Goal: Communication & Community: Answer question/provide support

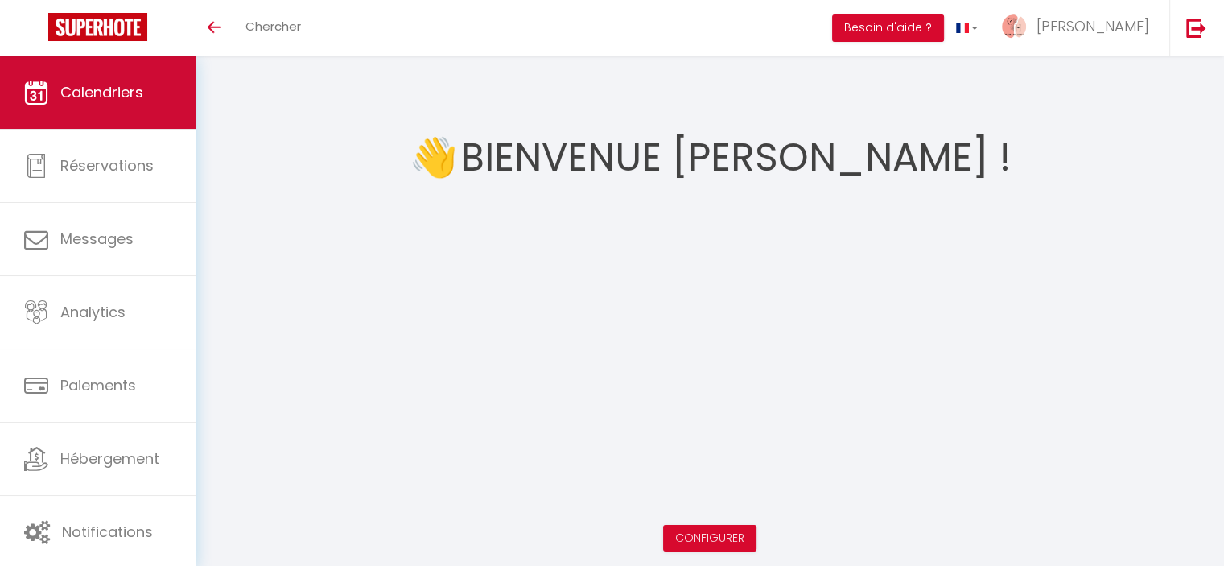
click at [132, 92] on span "Calendriers" at bounding box center [101, 92] width 83 height 20
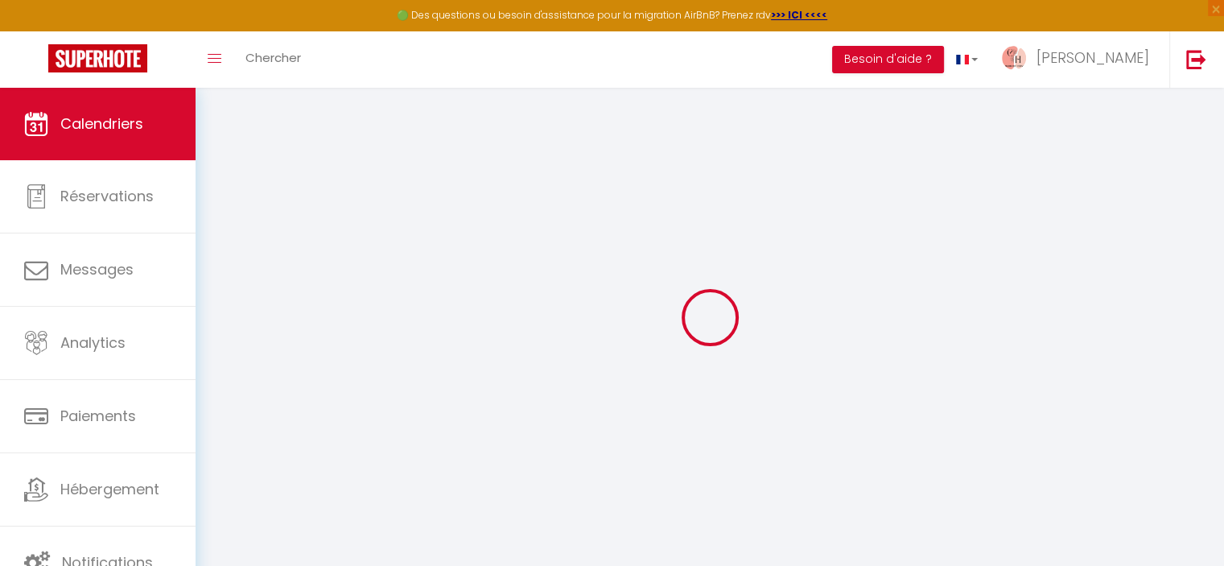
select select
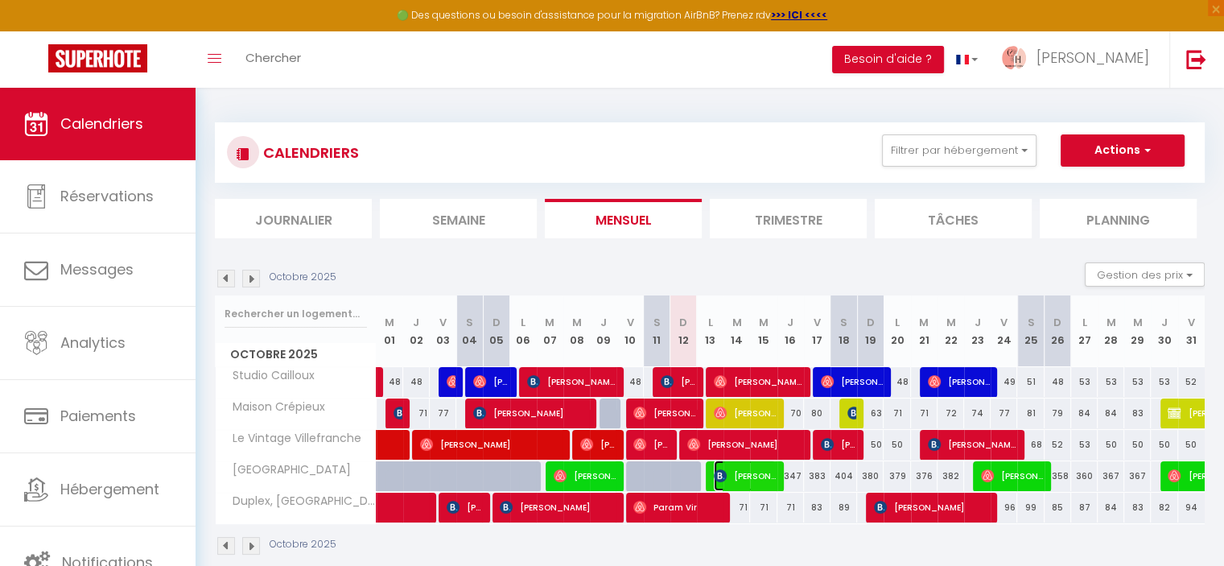
click at [721, 476] on img at bounding box center [720, 475] width 13 height 13
select select "OK"
select select "KO"
select select "0"
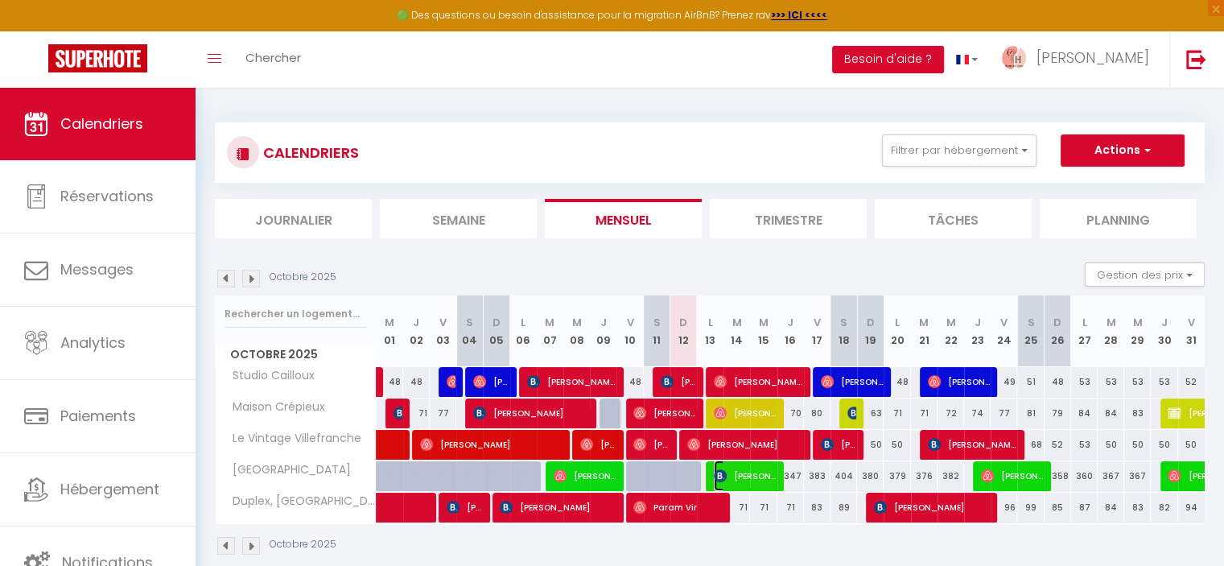
select select "1"
select select
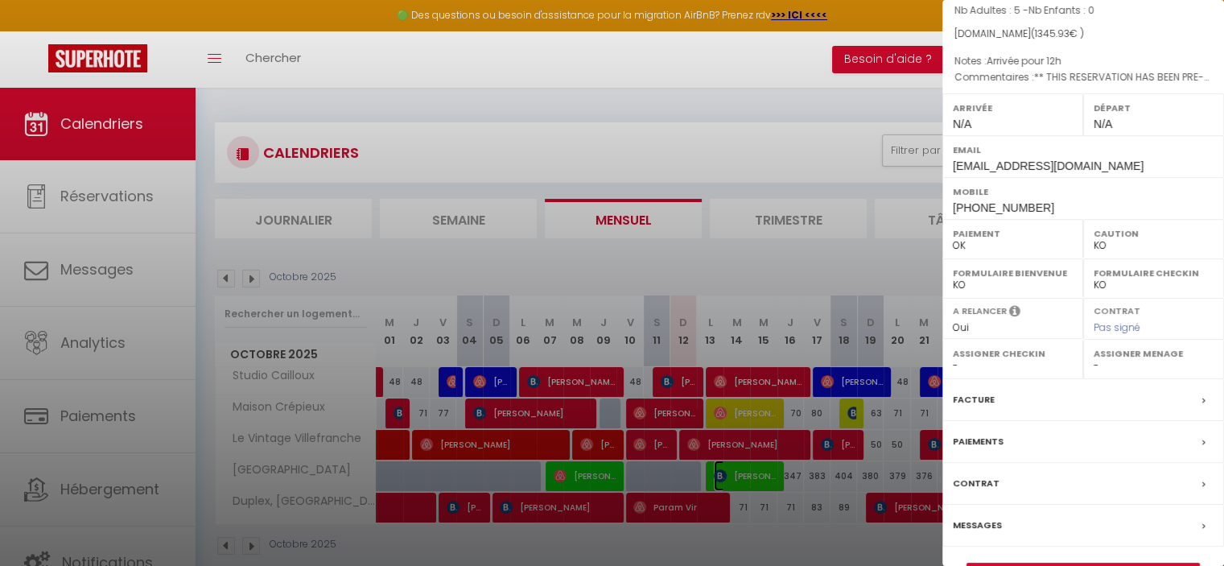
scroll to position [181, 0]
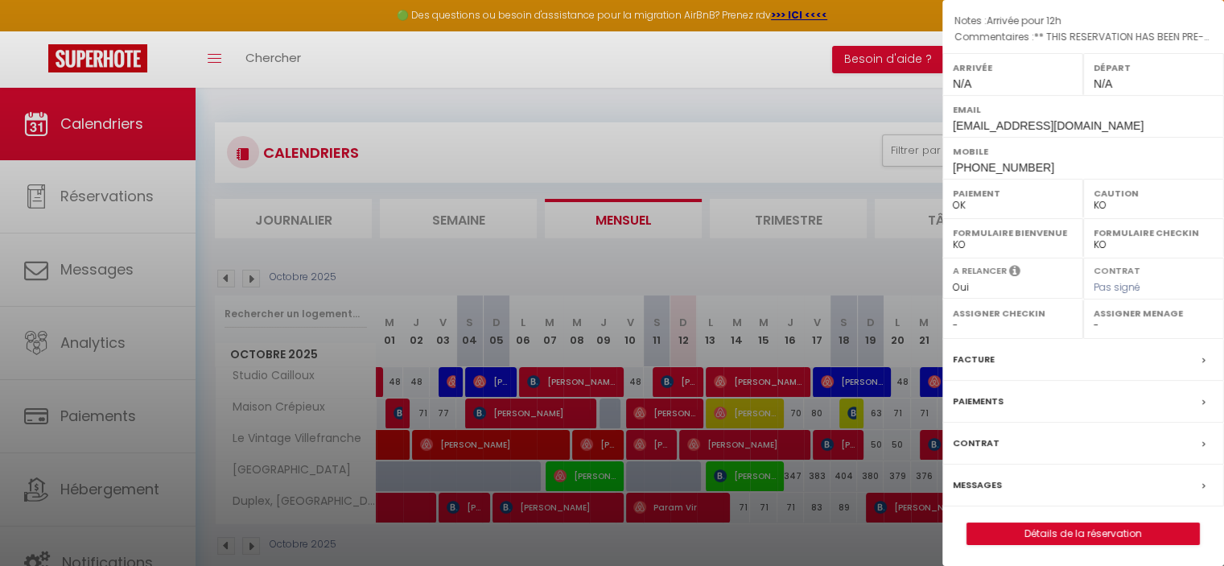
click at [979, 489] on label "Messages" at bounding box center [977, 485] width 49 height 17
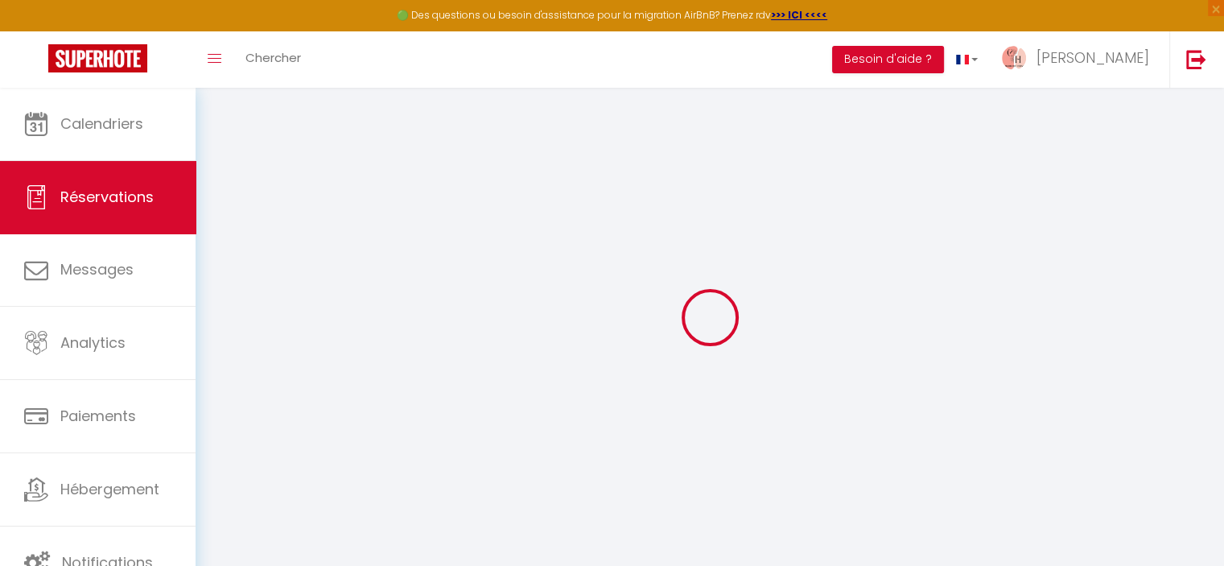
select select
checkbox input "false"
select select
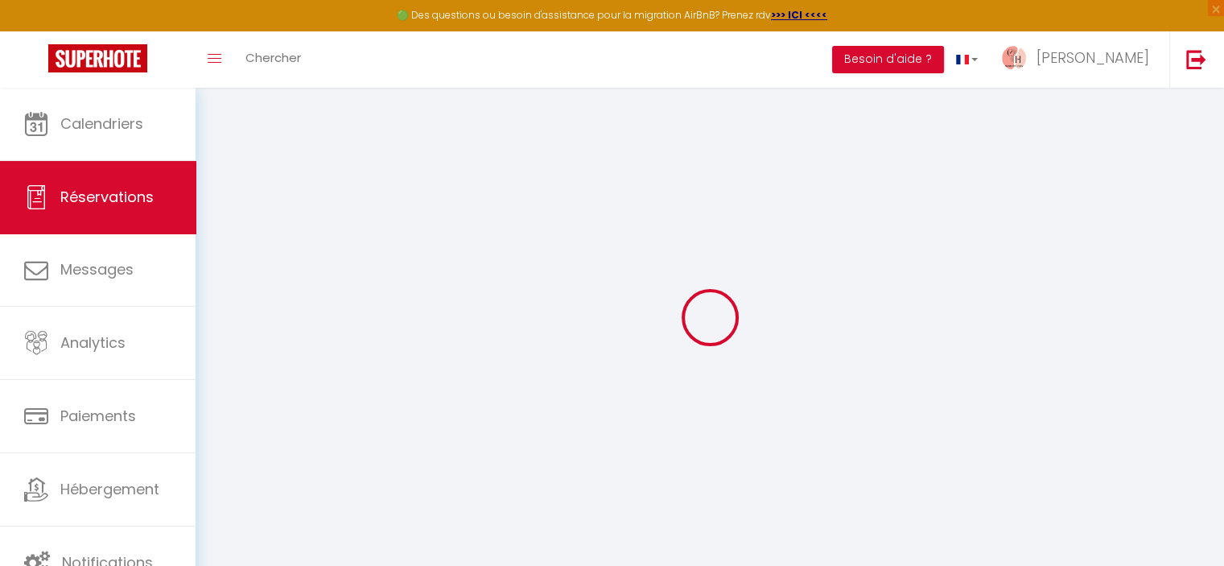
checkbox input "false"
type textarea "** THIS RESERVATION HAS BEEN PRE-PAID ** Reservation has a cancellation grace p…"
type textarea "Arrivée pour 12h"
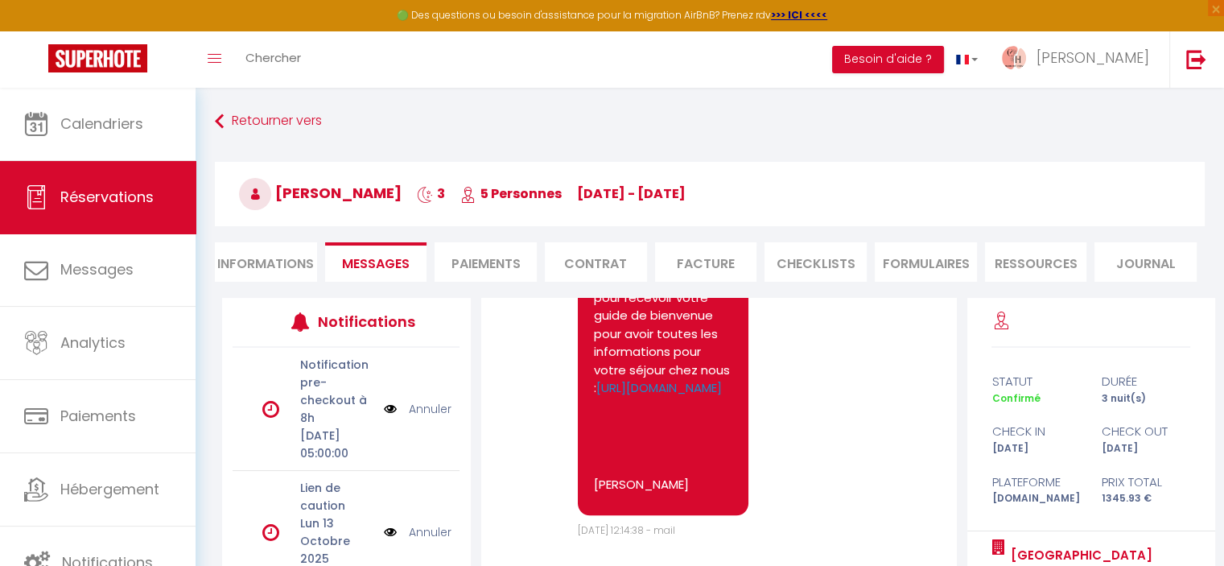
scroll to position [204, 0]
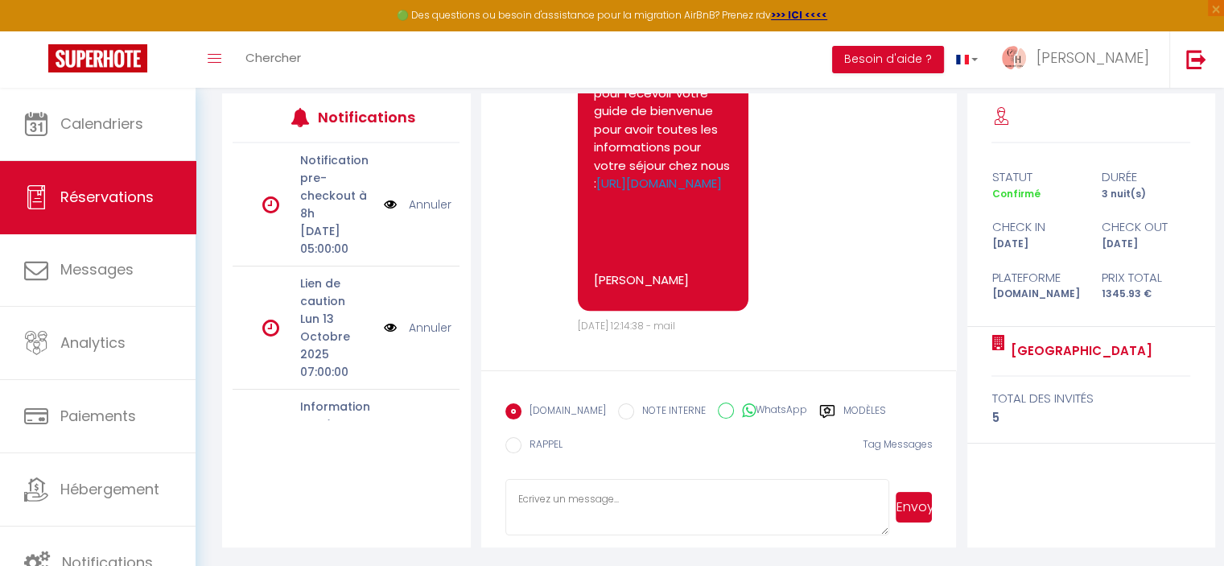
click at [718, 409] on input "WhatsApp" at bounding box center [726, 411] width 16 height 16
radio input "true"
radio input "false"
click at [625, 491] on textarea at bounding box center [698, 507] width 385 height 56
paste textarea "Hola, aquí tiene la guía del viajero para su llegada en español."
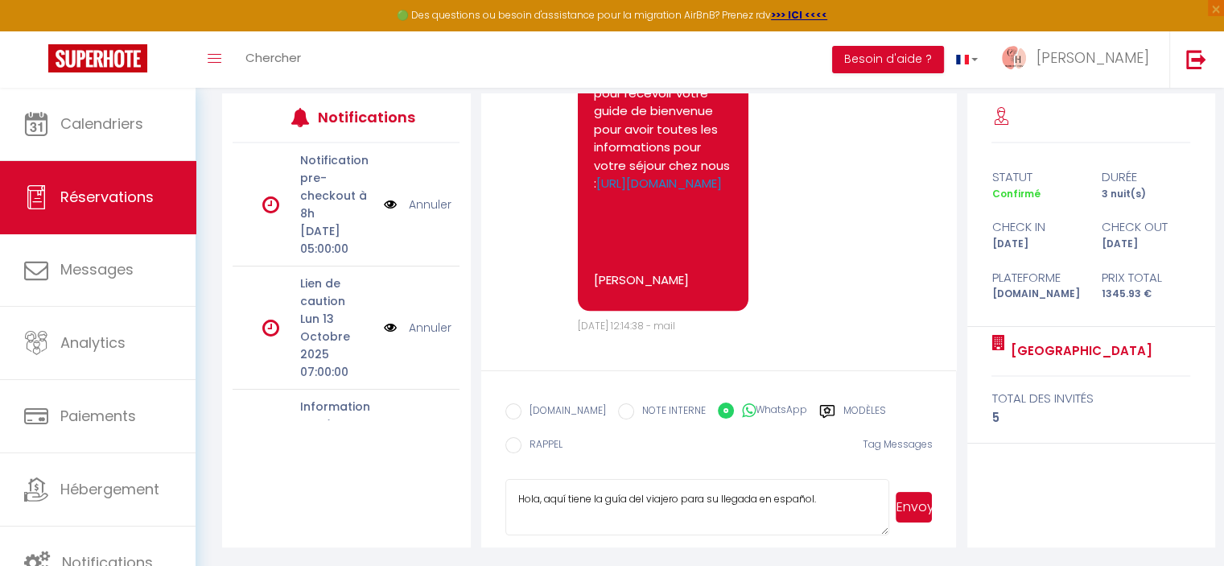
type textarea "Hola, aquí tiene la guía del viajero para su llegada en español."
click at [917, 499] on button "Envoyer" at bounding box center [914, 507] width 36 height 31
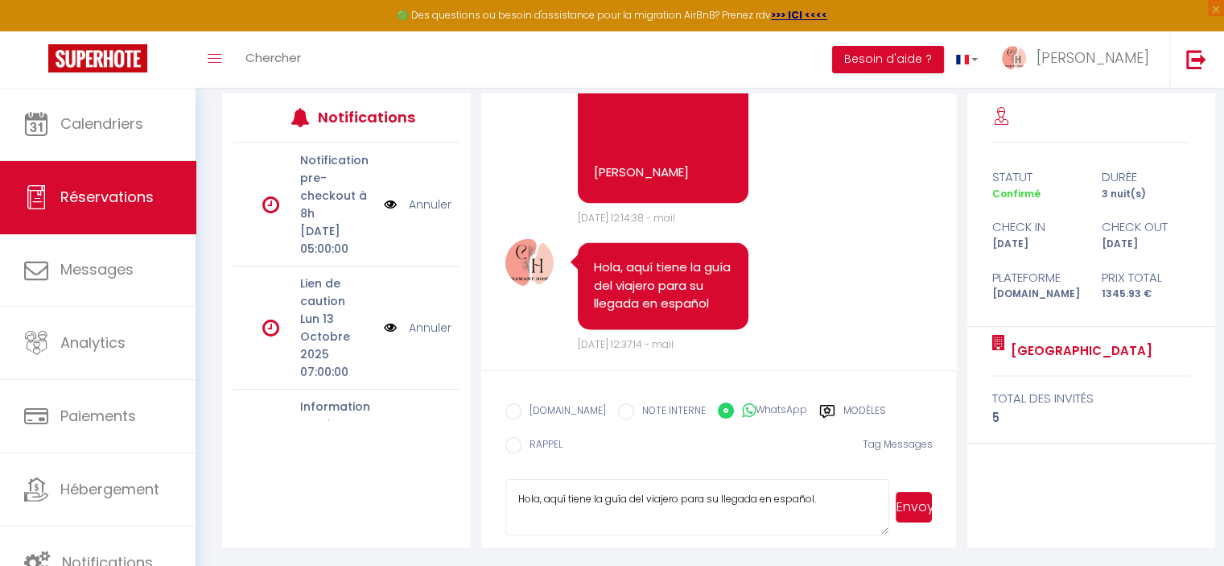
click at [886, 444] on span "Tag Messages" at bounding box center [897, 444] width 70 height 14
drag, startPoint x: 828, startPoint y: 504, endPoint x: 456, endPoint y: 507, distance: 371.9
click at [456, 507] on div "Notifications Notification pre-checkout à 8h [DATE] 05:00:00 Annuler Lien de ca…" at bounding box center [718, 320] width 993 height 454
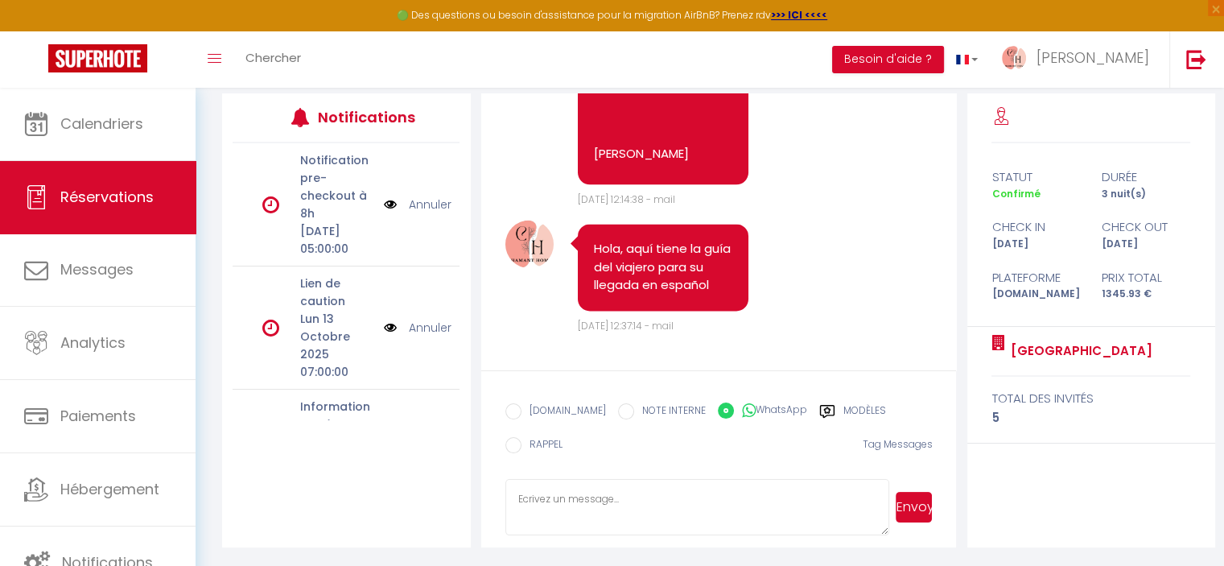
click at [517, 407] on input "EMAIL" at bounding box center [514, 411] width 16 height 16
radio input "true"
radio input "false"
click at [594, 496] on textarea at bounding box center [698, 507] width 385 height 56
type textarea "Je vous ai tout envoyé sur WhatsApp. J'ai bien noté votre arrivée vers 12h."
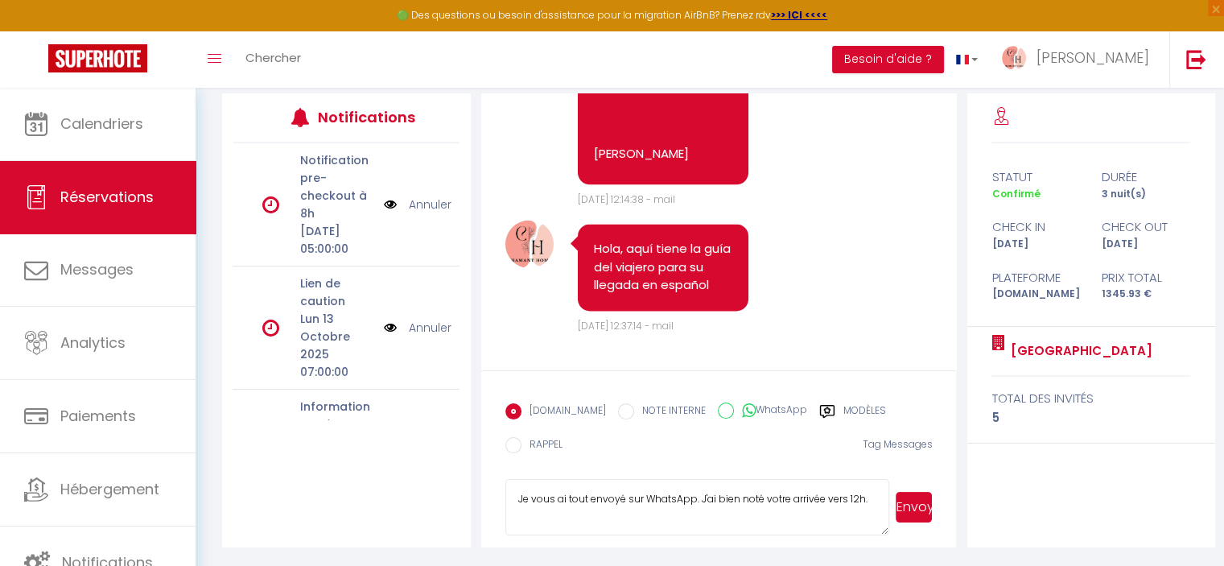
click at [906, 508] on button "Envoyer" at bounding box center [914, 507] width 36 height 31
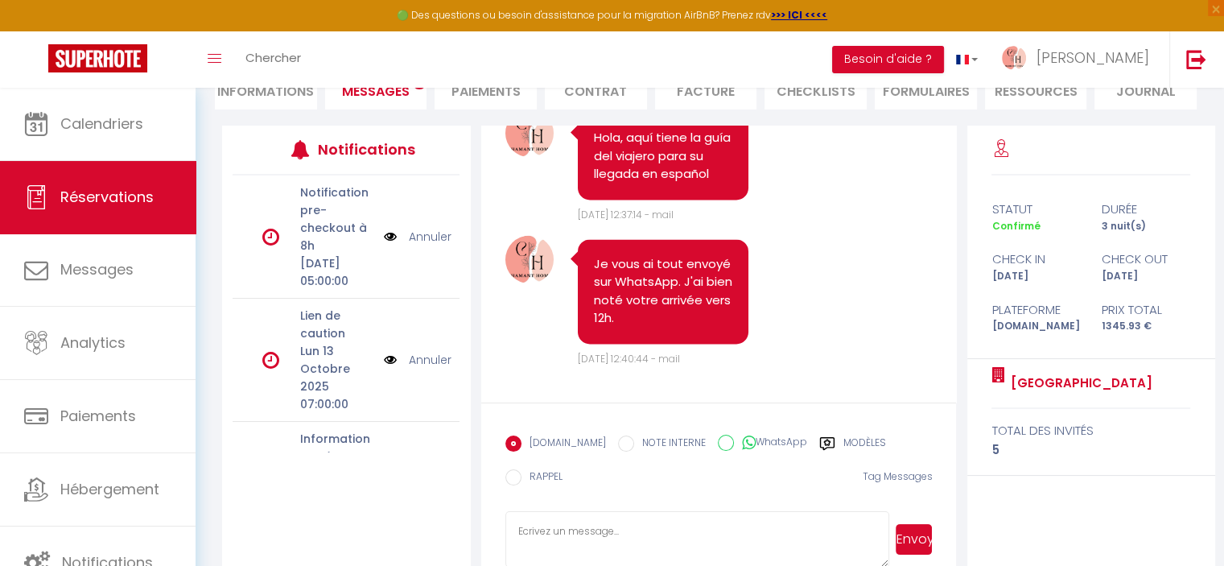
scroll to position [2455, 0]
click at [694, 536] on textarea at bounding box center [698, 539] width 385 height 56
type textarea "Belle journée."
click at [908, 537] on button "Envoyer" at bounding box center [914, 539] width 36 height 31
